Goal: Find specific page/section: Find specific page/section

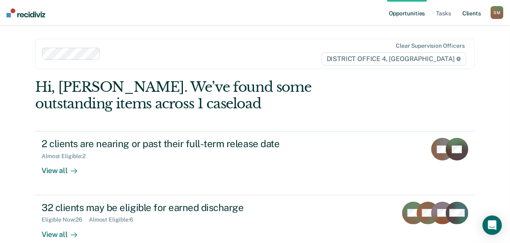
click at [475, 13] on link "Client s" at bounding box center [472, 13] width 22 height 26
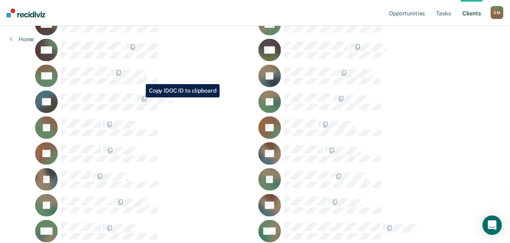
scroll to position [323, 0]
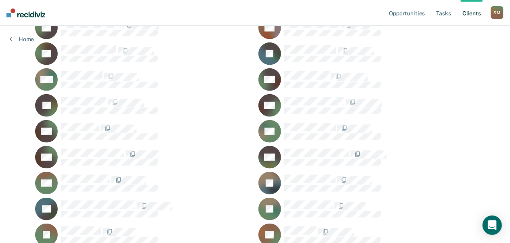
click at [474, 12] on link "Client s" at bounding box center [472, 13] width 22 height 26
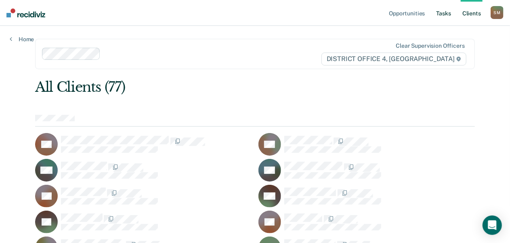
click at [442, 12] on link "Tasks" at bounding box center [444, 13] width 18 height 26
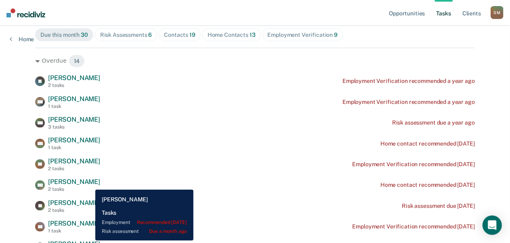
scroll to position [121, 0]
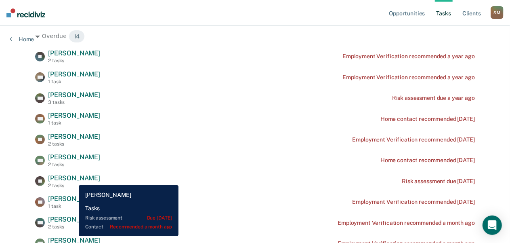
click at [73, 179] on span "[PERSON_NAME]" at bounding box center [74, 178] width 52 height 8
